Goal: Task Accomplishment & Management: Manage account settings

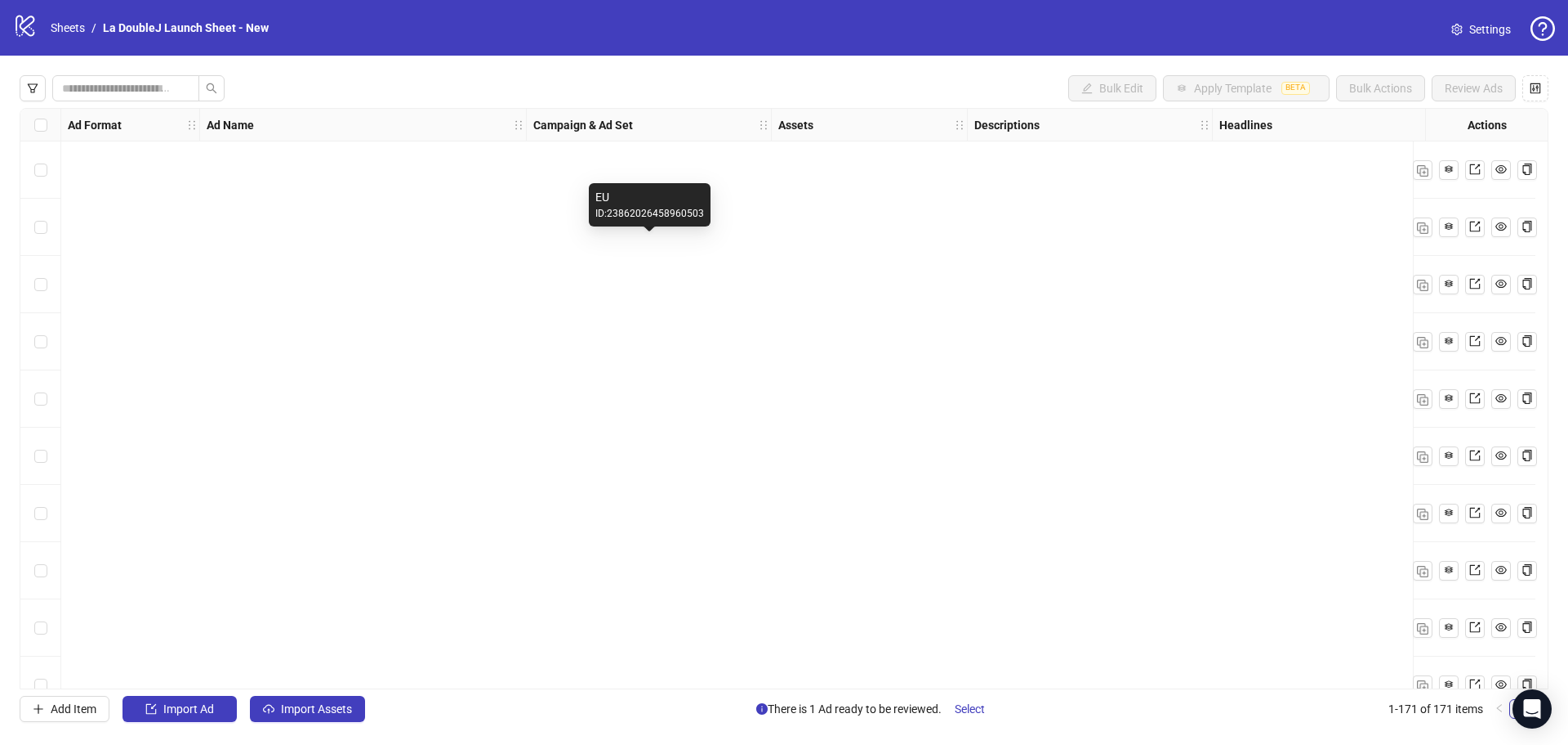
scroll to position [9243, 0]
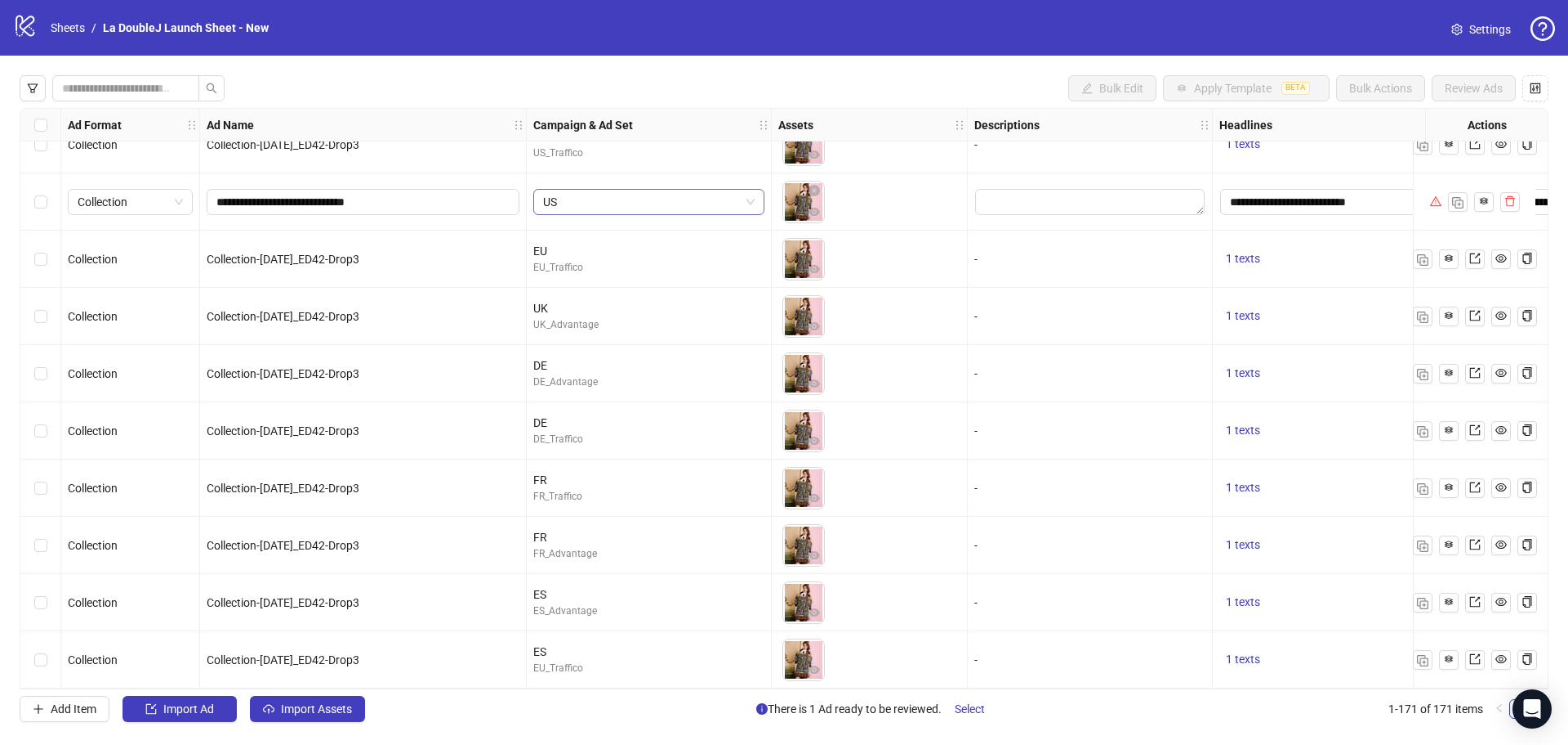
click at [657, 192] on span "US" at bounding box center [649, 202] width 212 height 24
click at [816, 184] on icon "close-circle" at bounding box center [814, 190] width 11 height 11
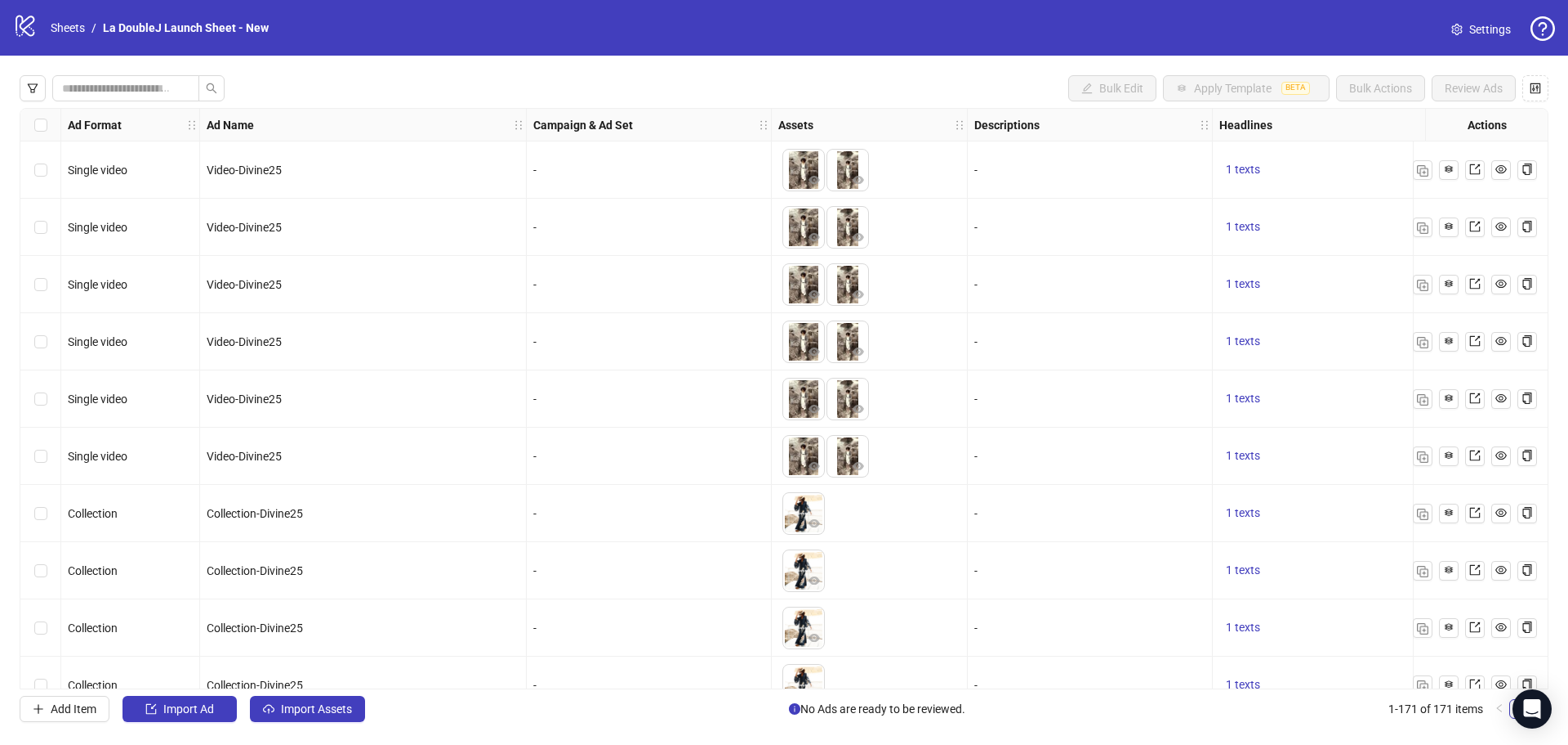
scroll to position [82, 0]
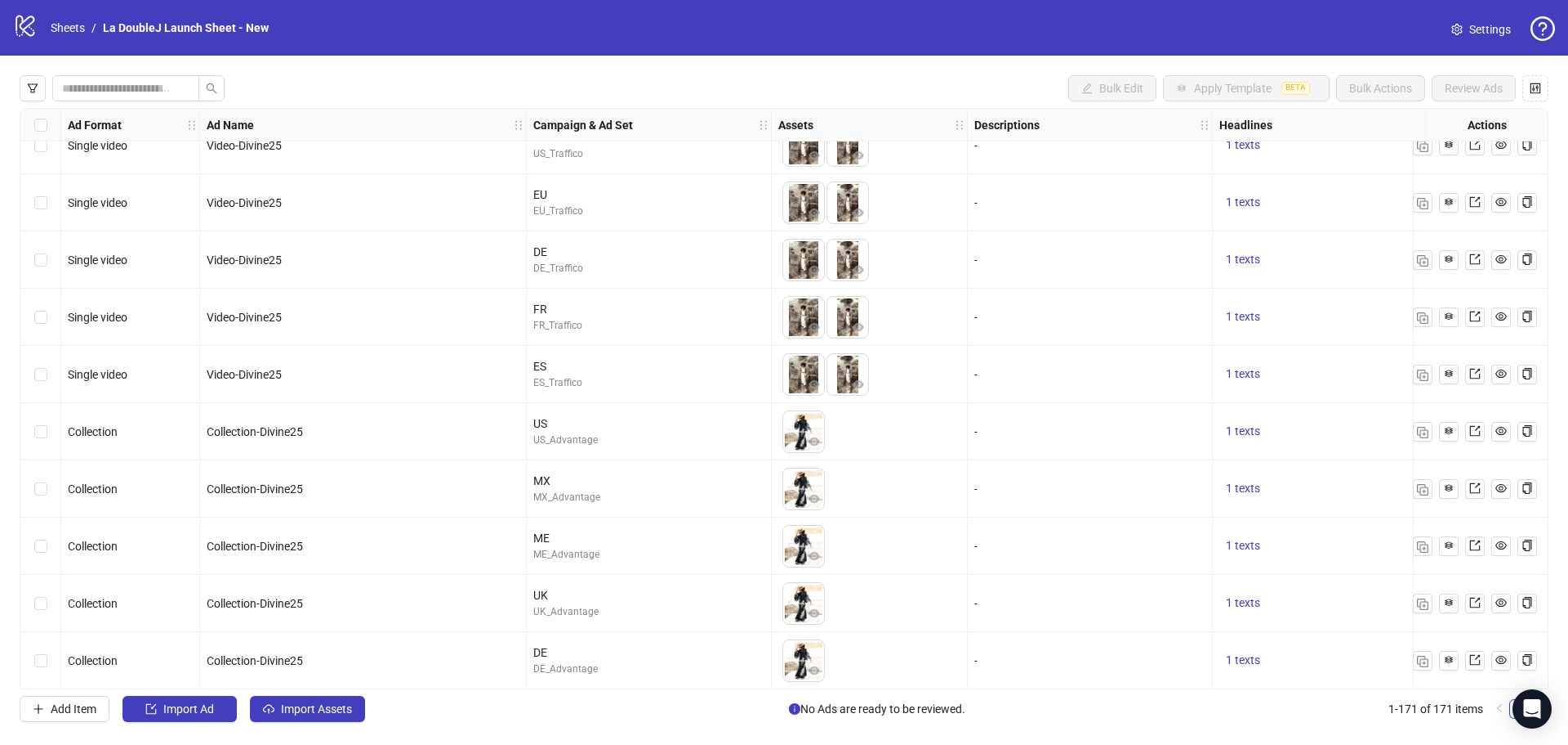
click at [141, 103] on div "Bulk Edit Apply Template BETA Bulk Actions Review Ads Ad Format Ad Name Campaig…" at bounding box center [784, 398] width 1568 height 686
click at [141, 90] on input "search" at bounding box center [119, 87] width 115 height 18
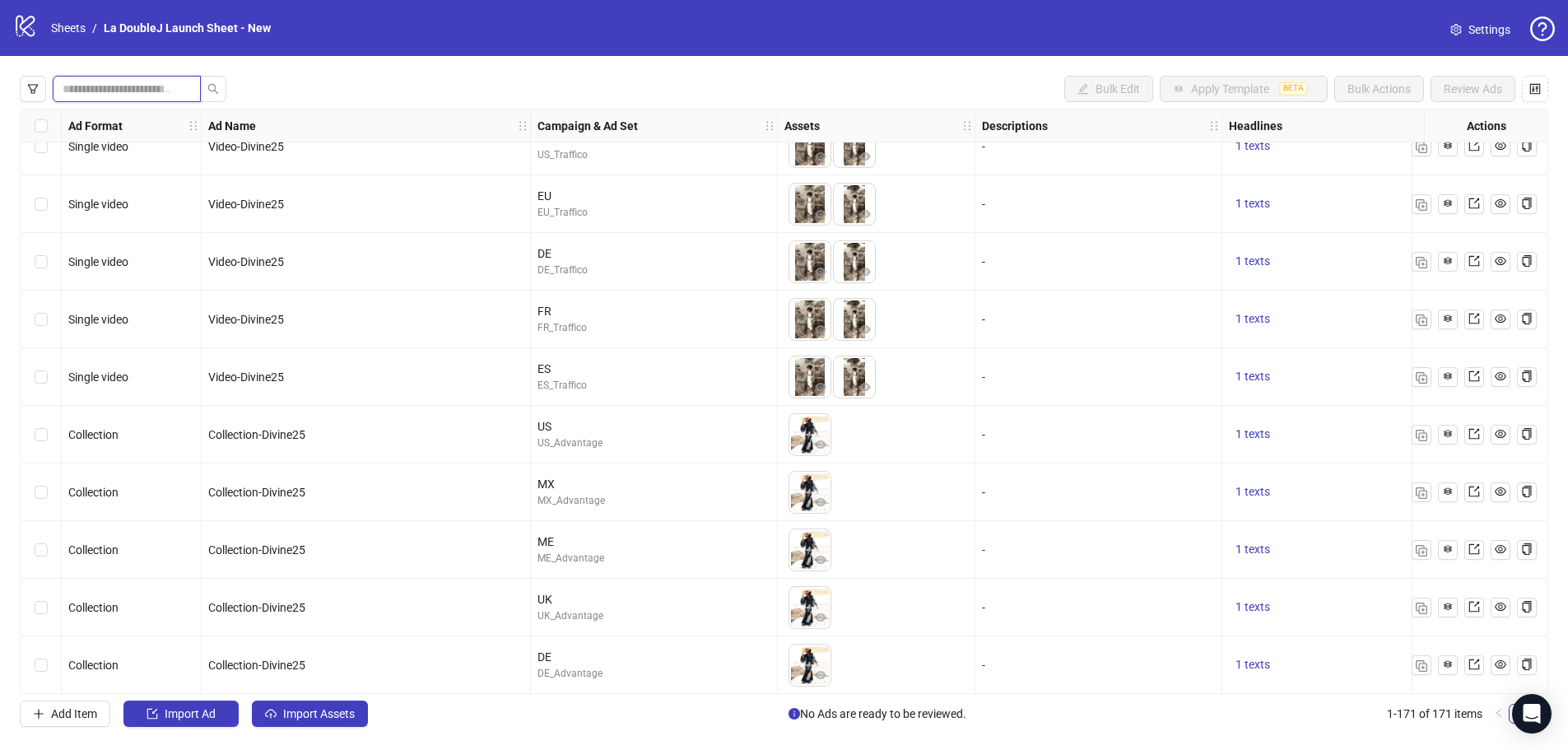
click at [143, 91] on input "search" at bounding box center [120, 88] width 116 height 18
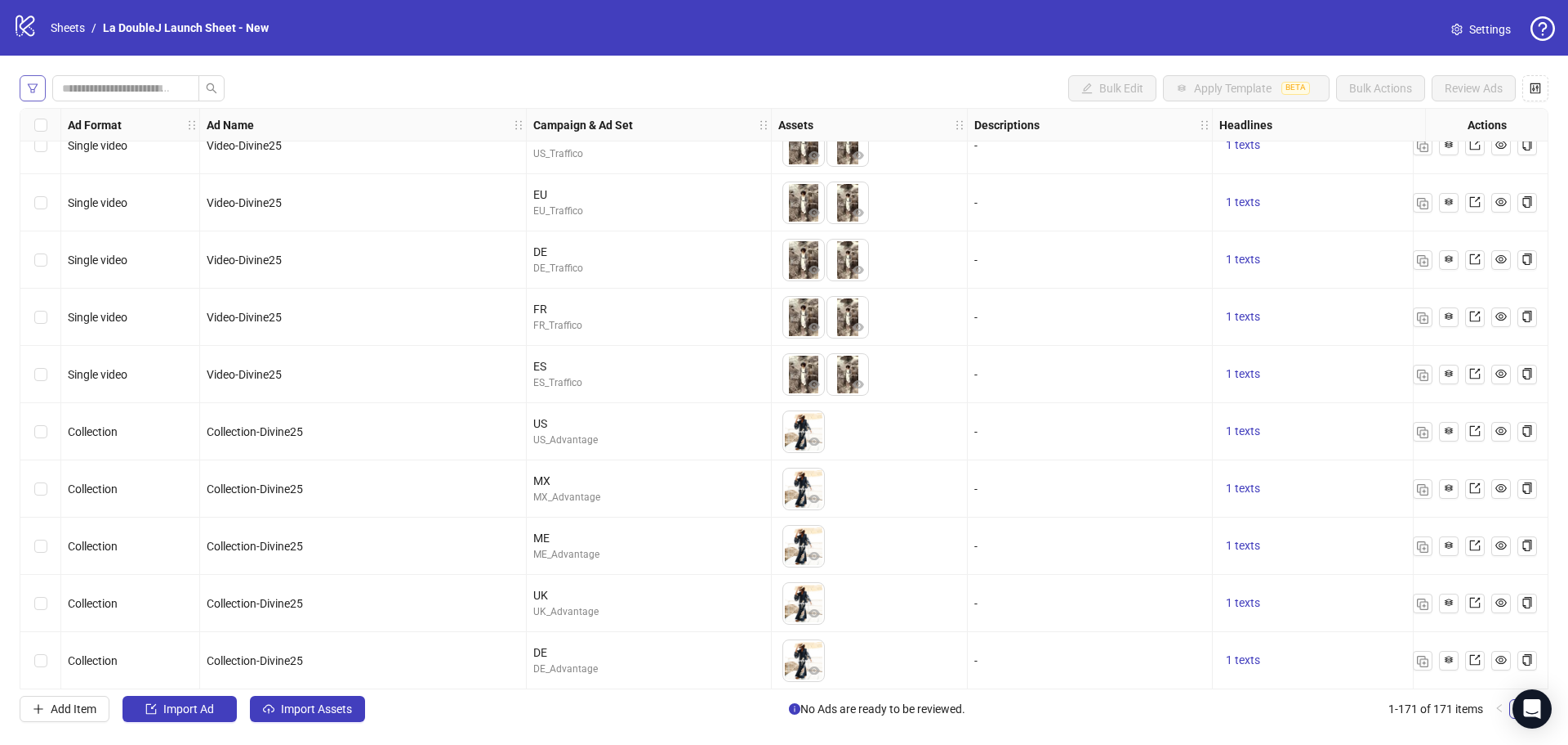
click at [42, 92] on button "button" at bounding box center [33, 88] width 26 height 26
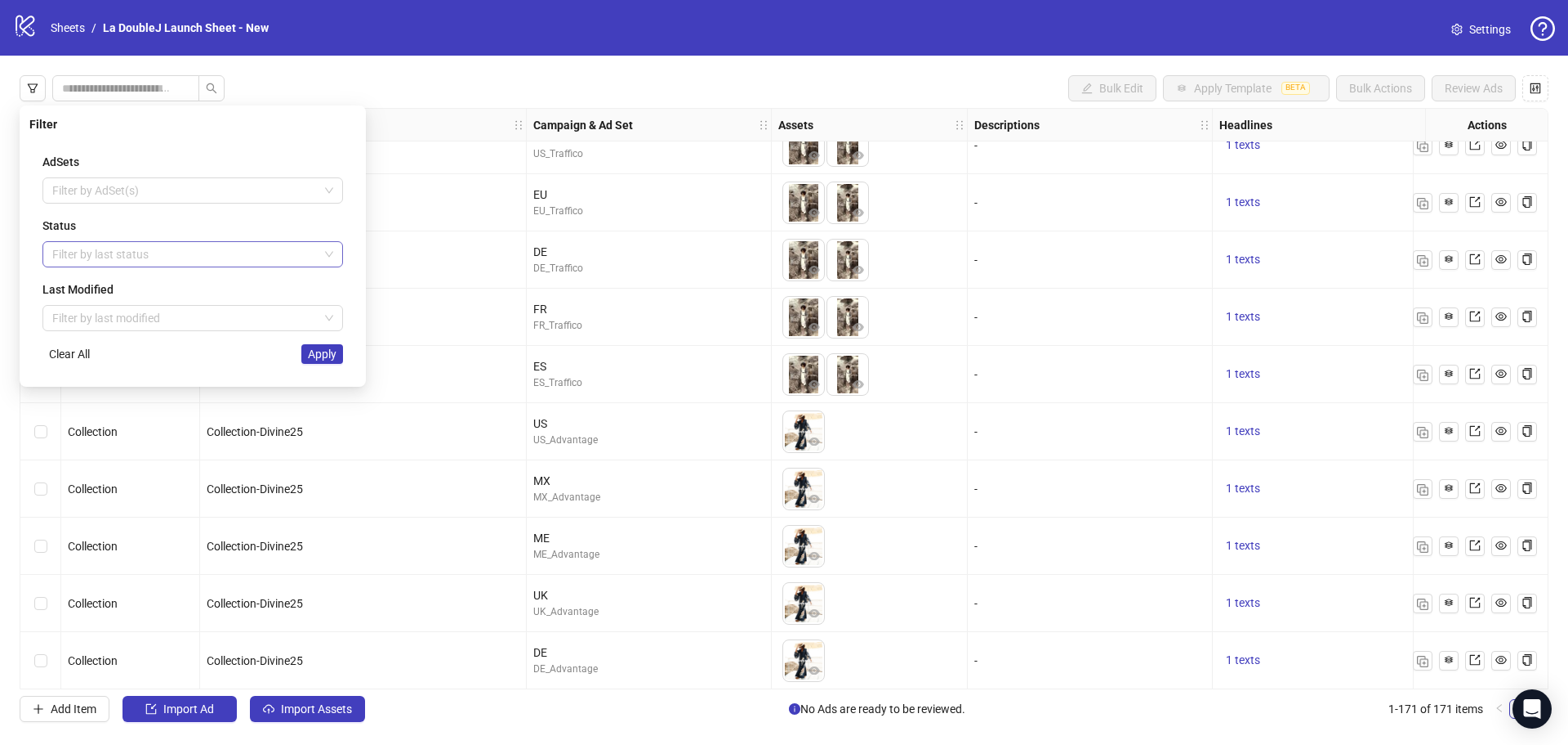
click at [176, 254] on div at bounding box center [184, 254] width 277 height 23
click at [158, 333] on div "Error" at bounding box center [193, 339] width 274 height 18
click at [336, 351] on div "Error" at bounding box center [193, 340] width 294 height 26
click at [331, 349] on div "Error" at bounding box center [193, 340] width 294 height 26
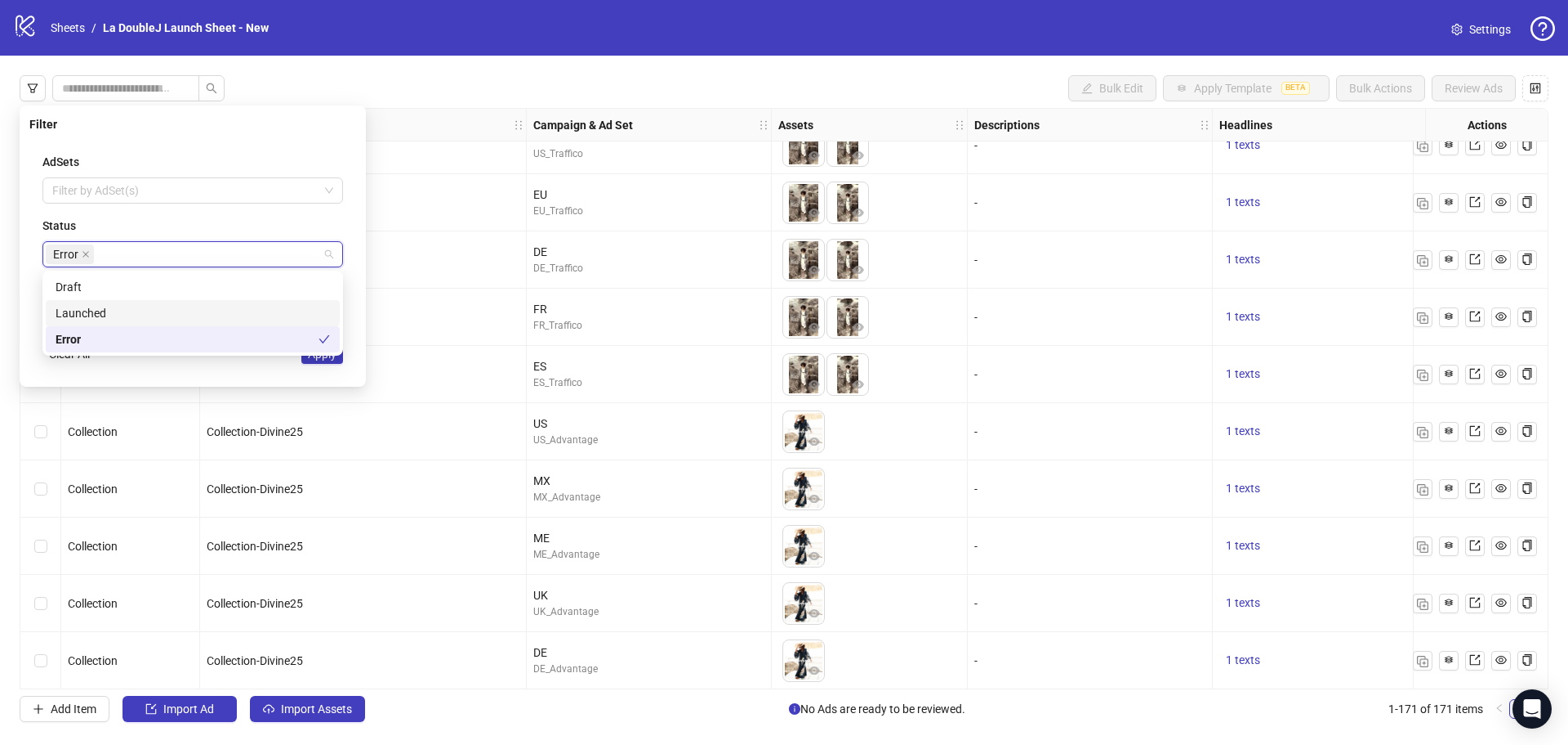
click at [231, 301] on div "Launched" at bounding box center [193, 313] width 294 height 26
click at [231, 285] on div "Draft" at bounding box center [193, 286] width 274 height 18
click at [231, 309] on div "Launched" at bounding box center [187, 312] width 263 height 18
click at [305, 362] on button "Apply" at bounding box center [322, 354] width 41 height 20
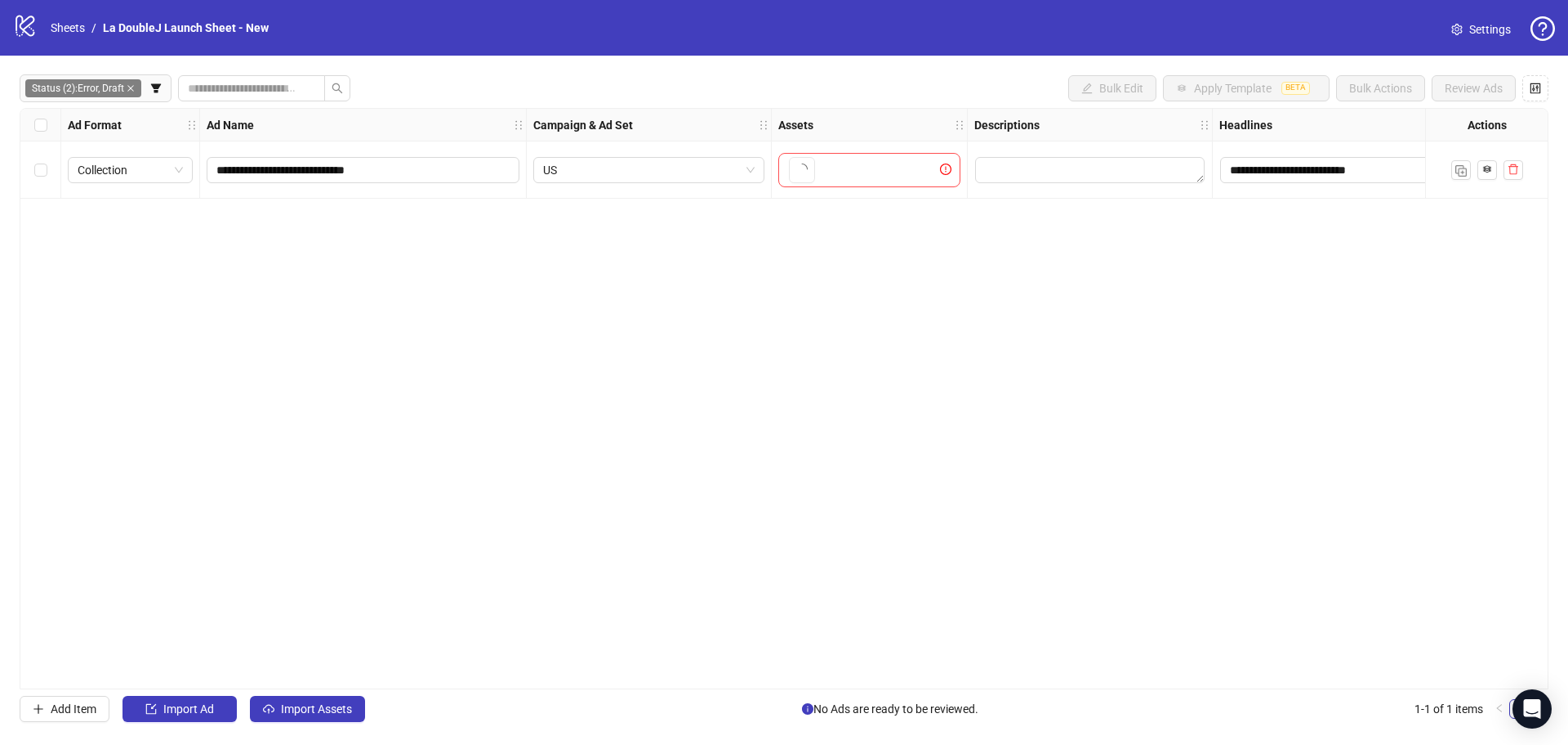
scroll to position [0, 0]
click at [813, 170] on button "button" at bounding box center [802, 170] width 26 height 26
click at [44, 178] on label "Select row 1" at bounding box center [40, 169] width 13 height 18
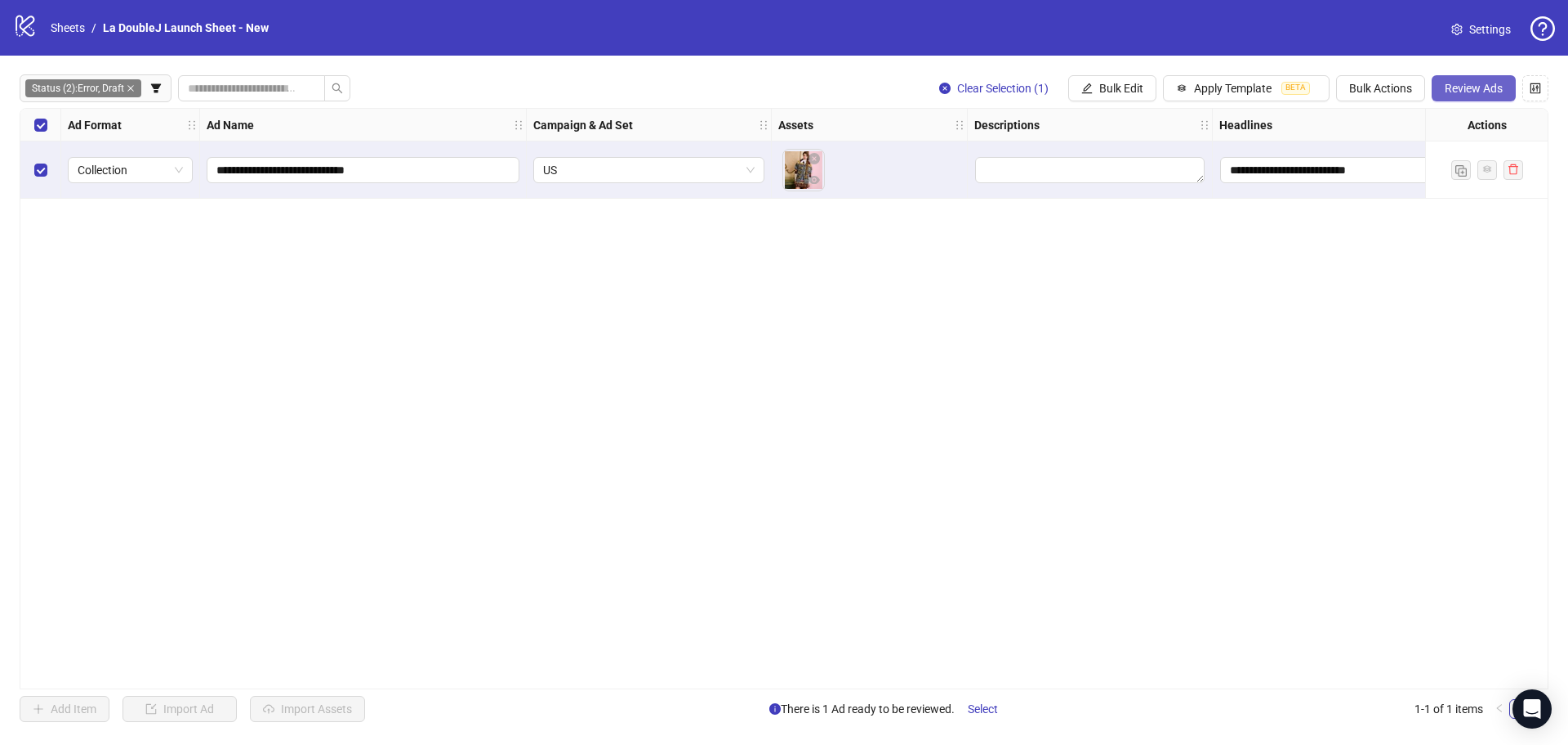
click at [1500, 94] on span "Review Ads" at bounding box center [1474, 88] width 58 height 13
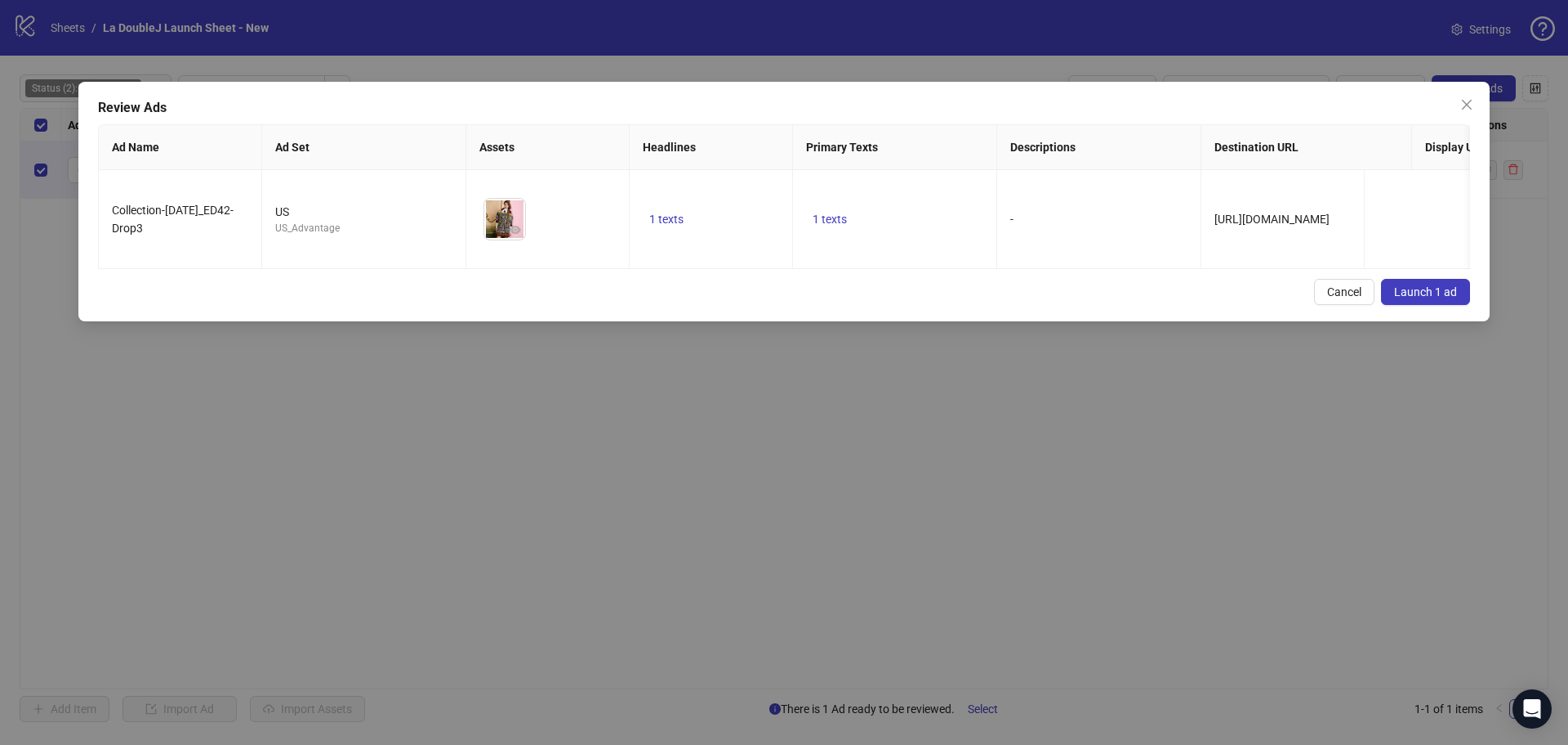
click at [1433, 298] on span "Launch 1 ad" at bounding box center [1425, 292] width 63 height 13
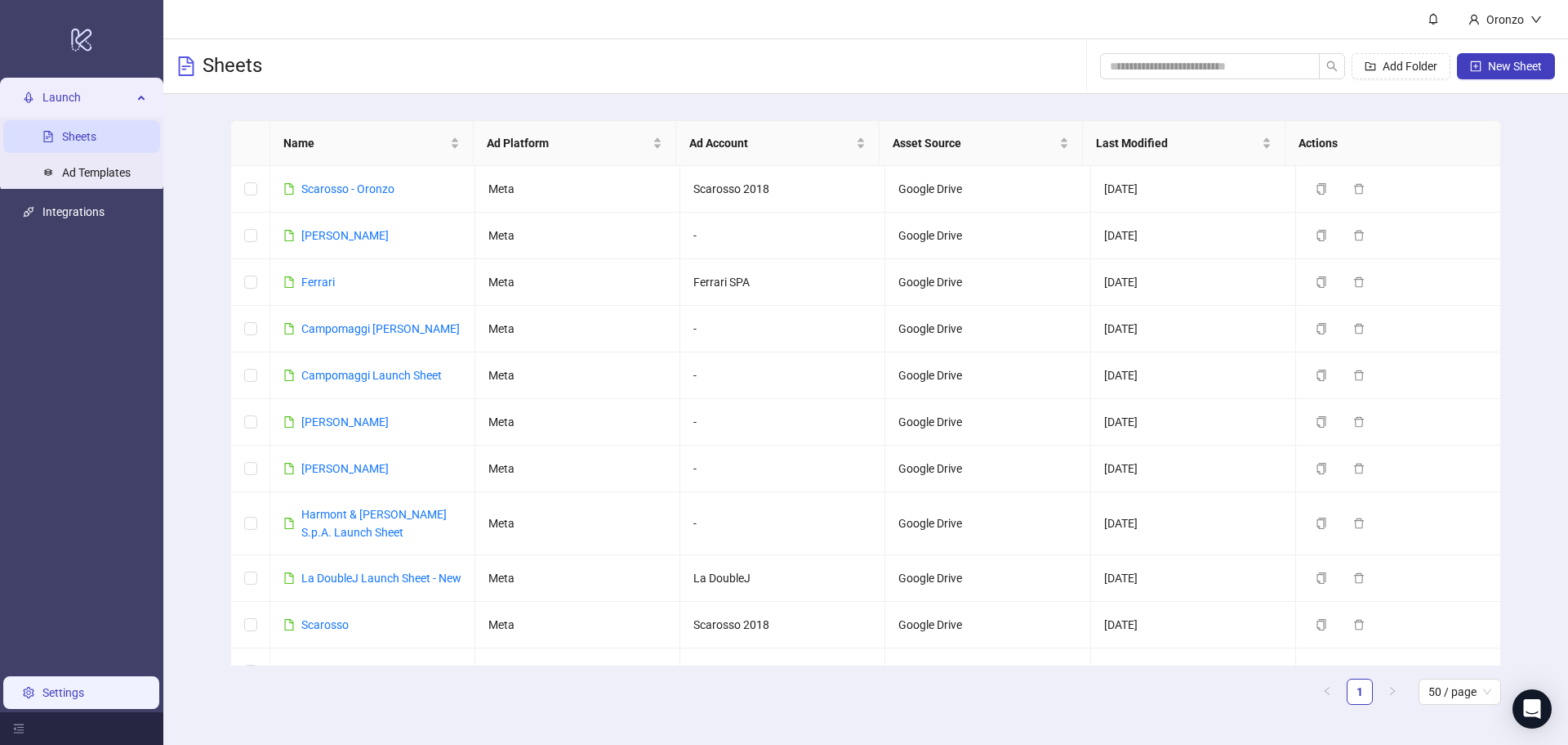
click at [52, 693] on link "Settings" at bounding box center [63, 692] width 41 height 13
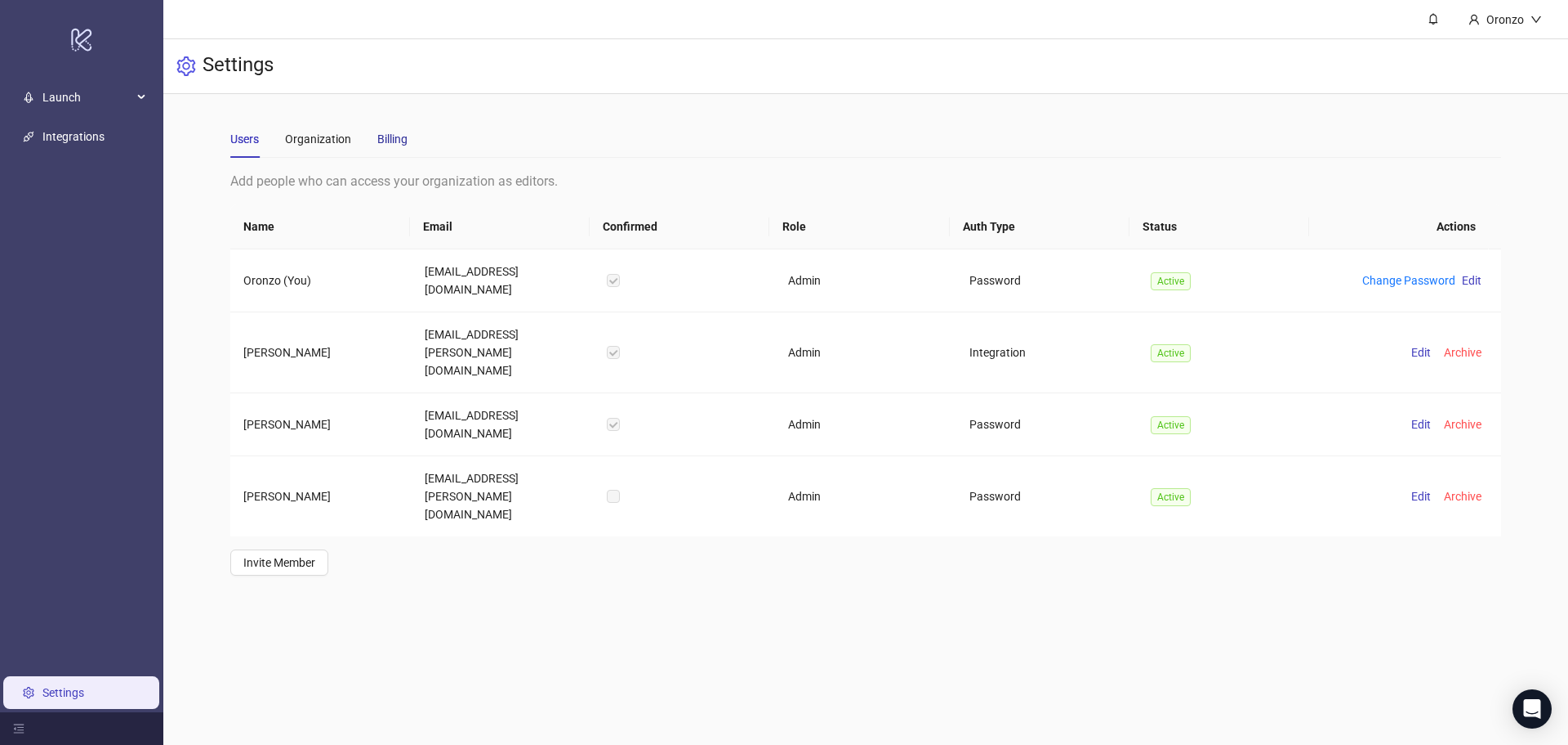
click at [389, 144] on div "Billing" at bounding box center [392, 138] width 30 height 18
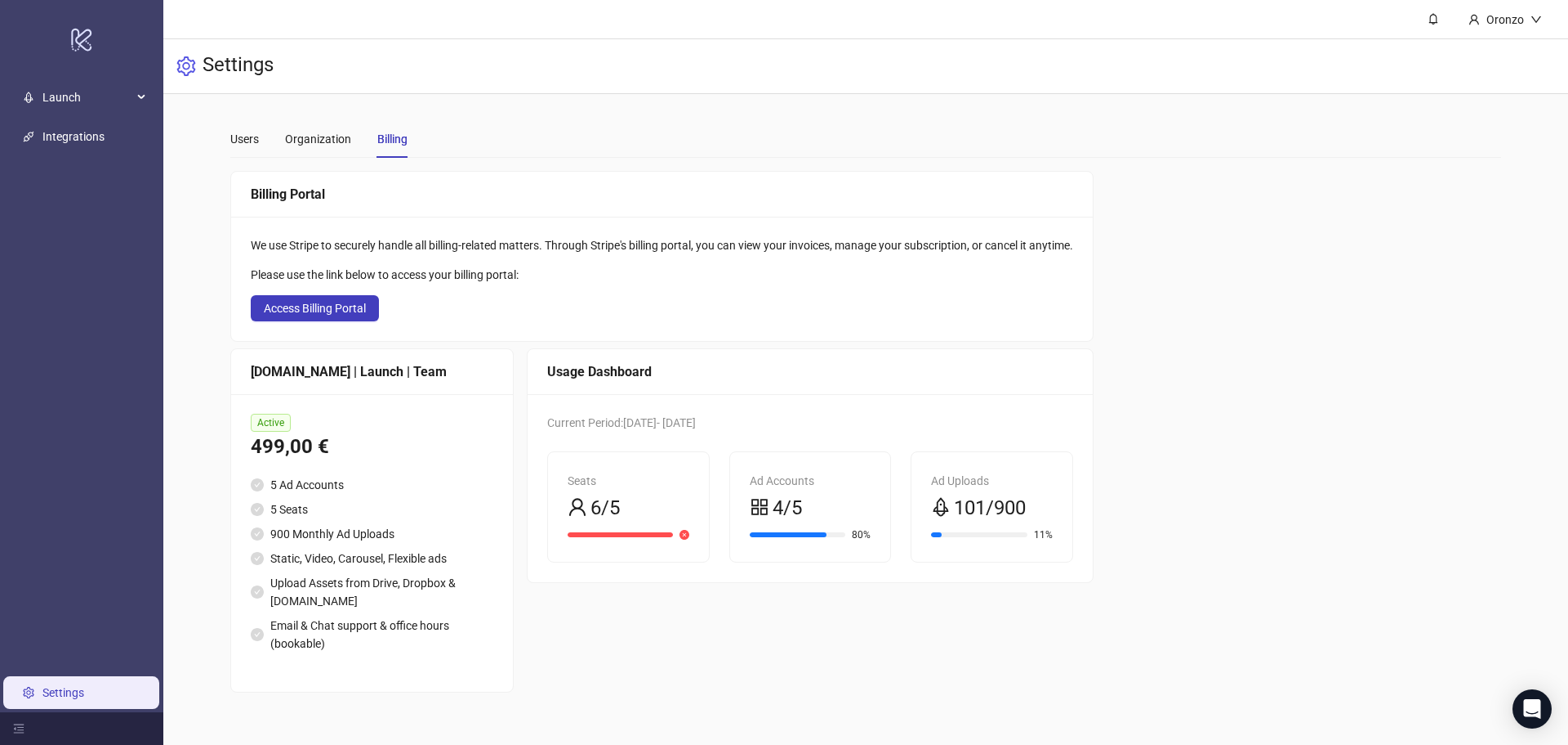
click at [701, 531] on div "Seats 6/5" at bounding box center [628, 506] width 161 height 109
click at [318, 156] on div "Organization" at bounding box center [318, 139] width 66 height 38
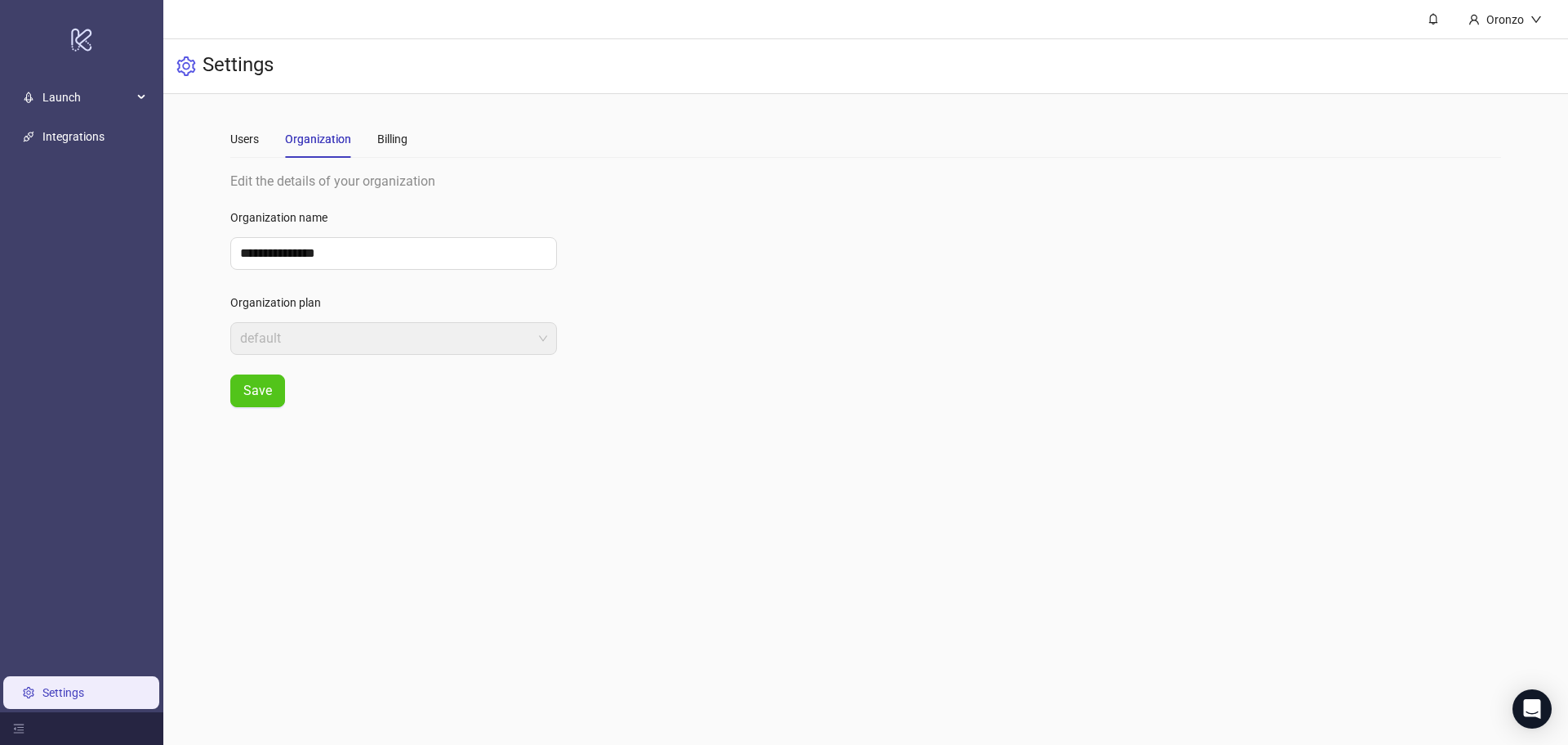
click at [291, 150] on div "Organization" at bounding box center [318, 139] width 66 height 38
click at [236, 142] on div "Users" at bounding box center [244, 138] width 28 height 18
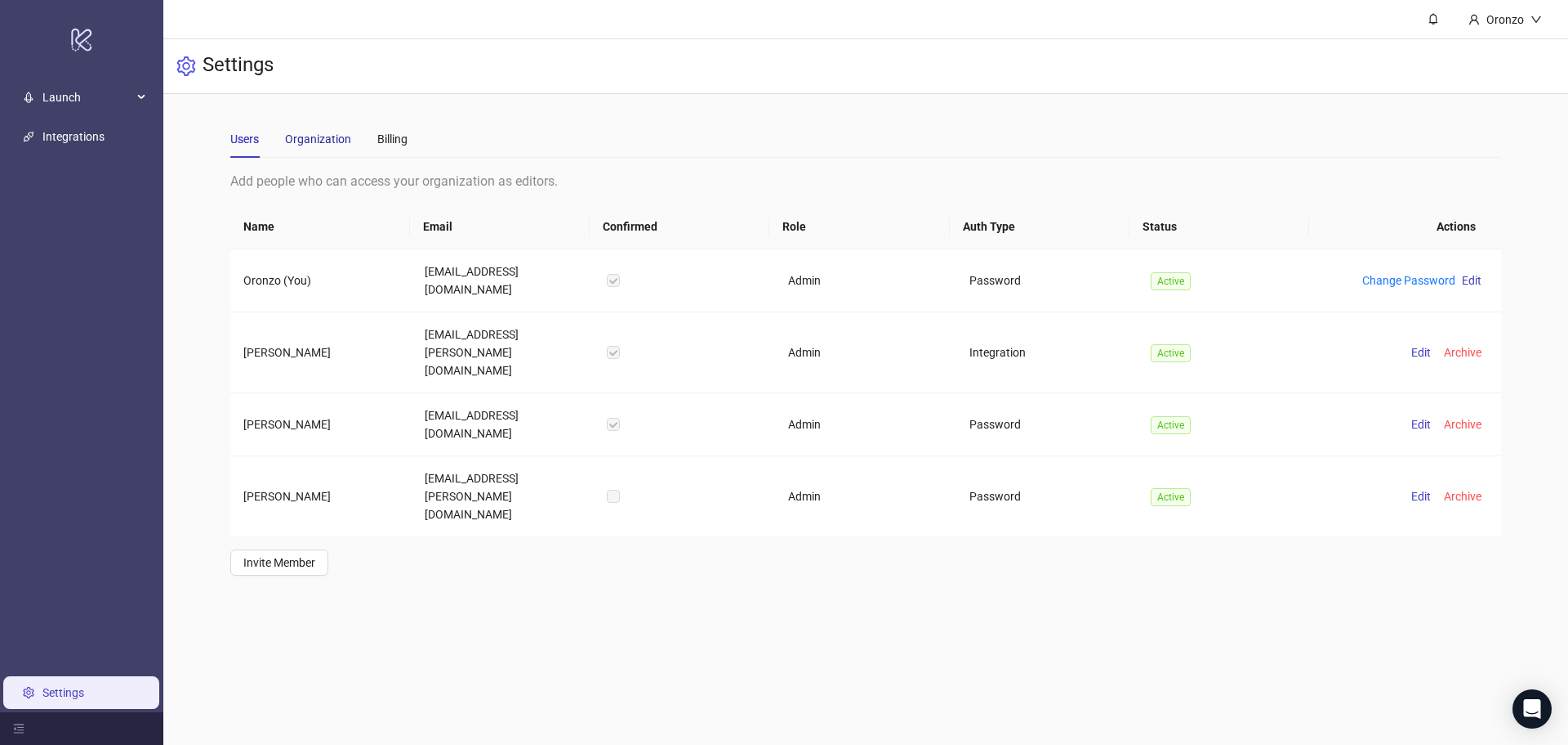
click at [322, 145] on div "Organization" at bounding box center [318, 138] width 66 height 18
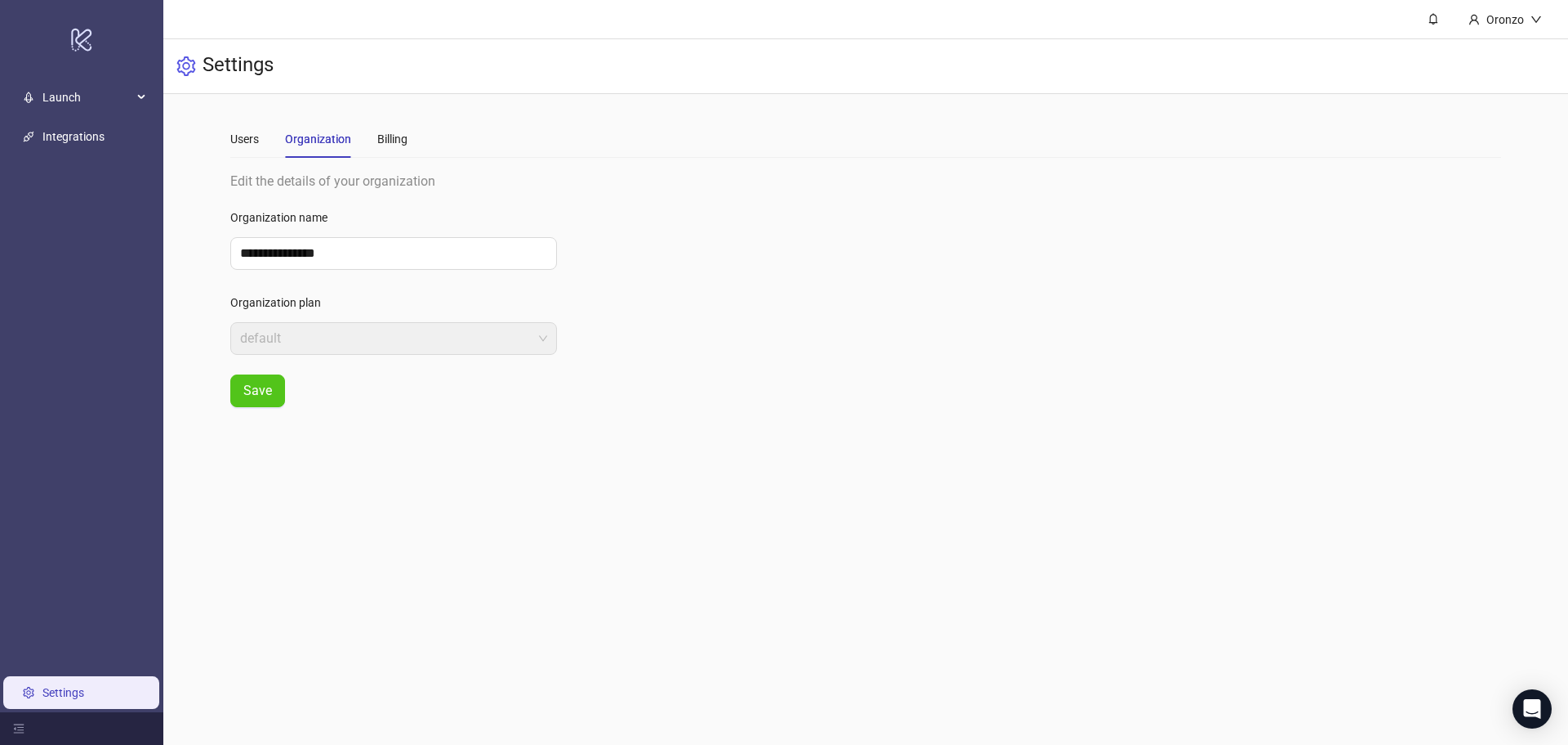
click at [375, 138] on div "Users Organization Billing" at bounding box center [319, 139] width 178 height 38
click at [381, 138] on div "Billing" at bounding box center [392, 138] width 30 height 18
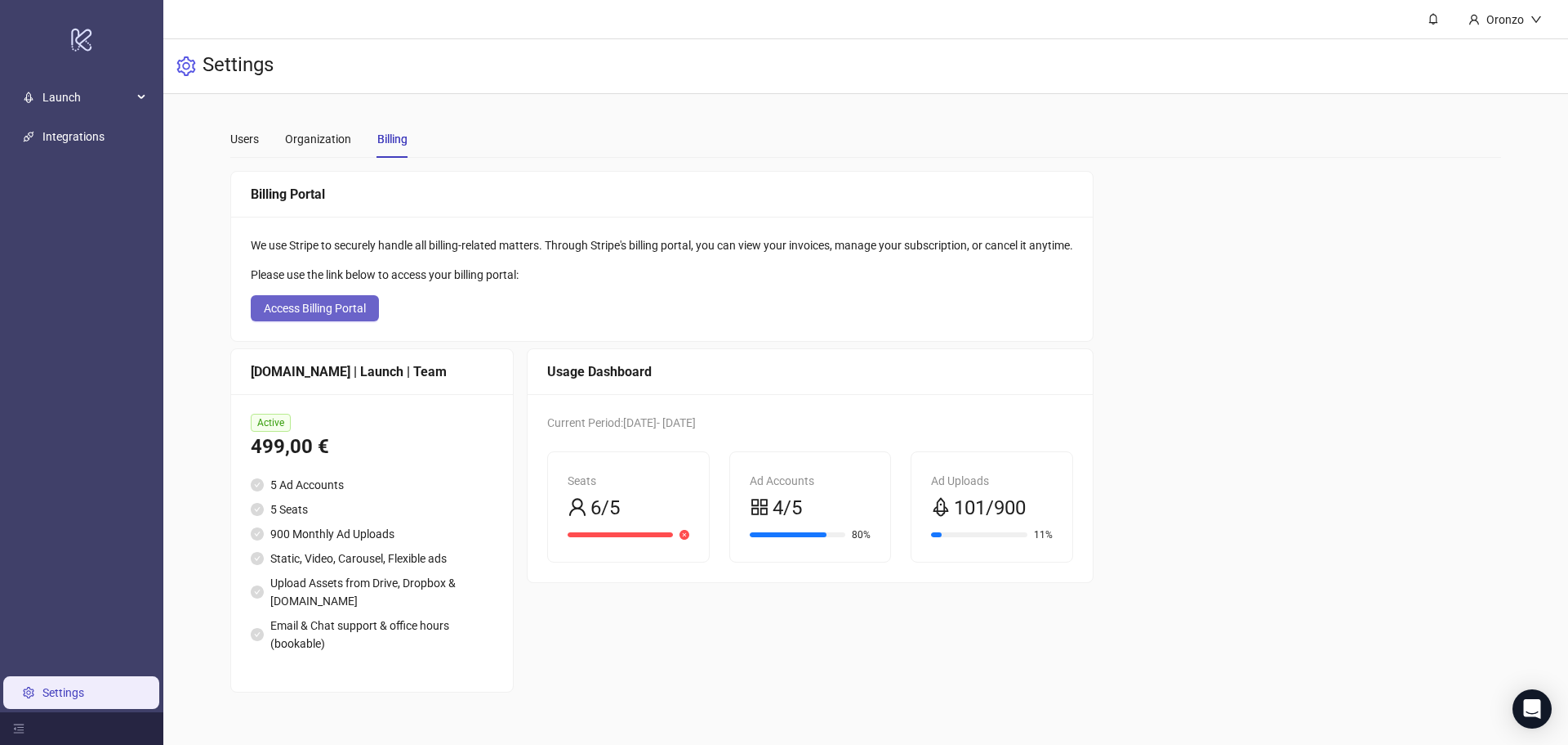
click at [285, 315] on span "Access Billing Portal" at bounding box center [315, 309] width 102 height 13
